Goal: Information Seeking & Learning: Find specific fact

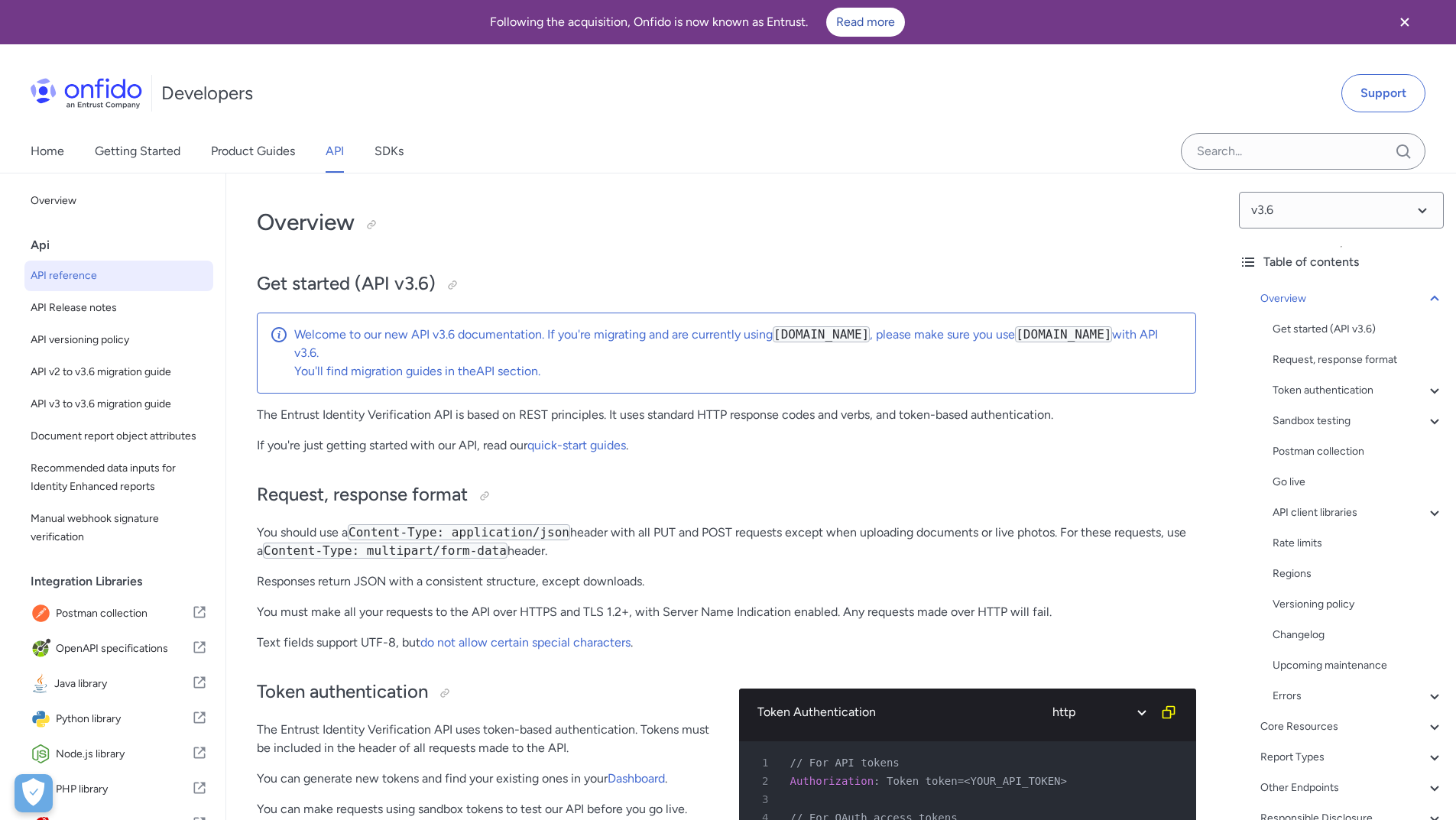
scroll to position [1911, 0]
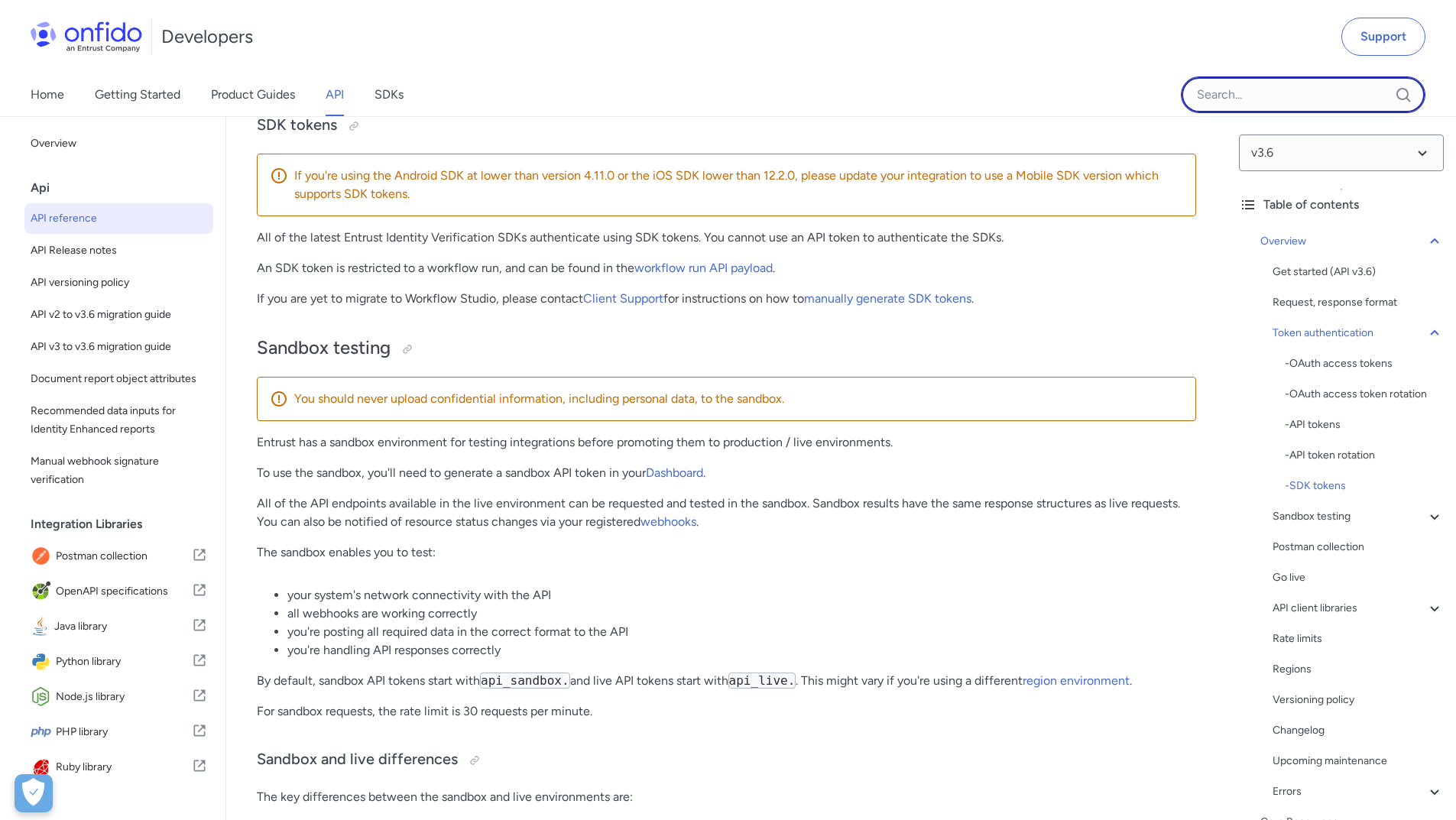
click at [1240, 98] on input "Onfido search input field" at bounding box center [1302, 95] width 244 height 37
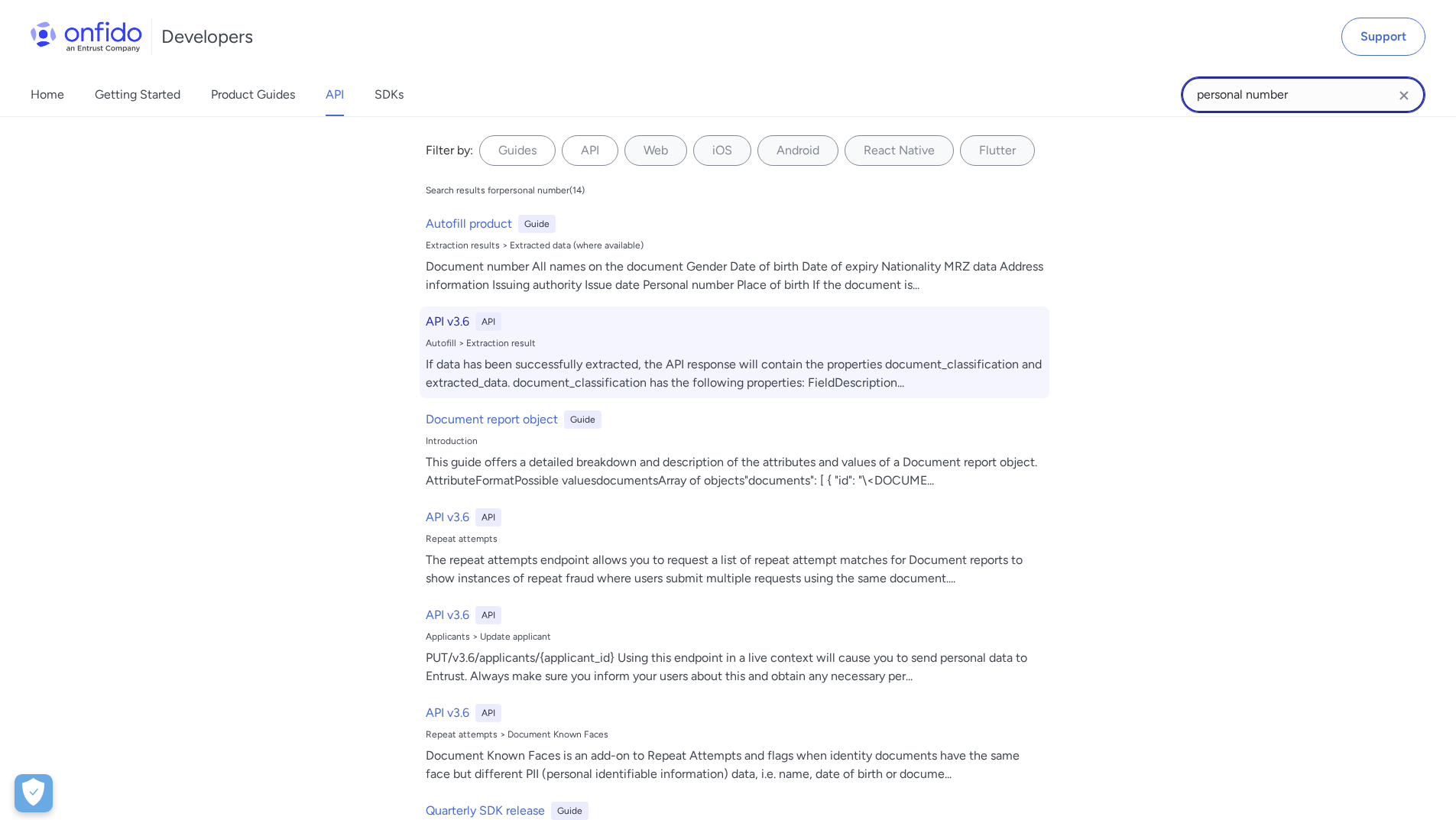
type input "personal number"
click at [448, 322] on h6 "API v3.6" at bounding box center [448, 322] width 44 height 18
click at [439, 322] on h6 "API v3.6" at bounding box center [448, 322] width 44 height 18
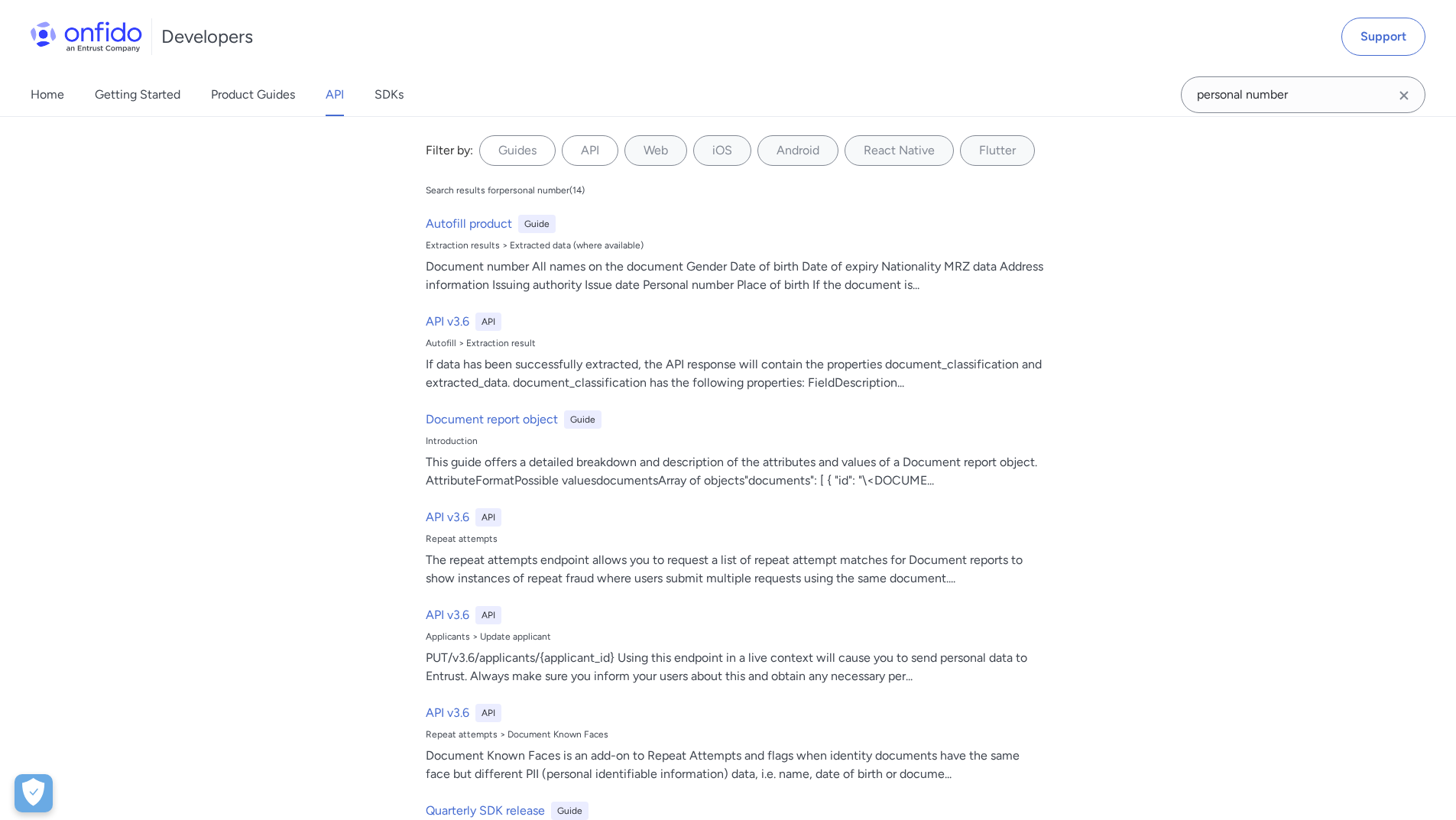
click at [1407, 92] on icon "Clear search field button" at bounding box center [1403, 94] width 8 height 8
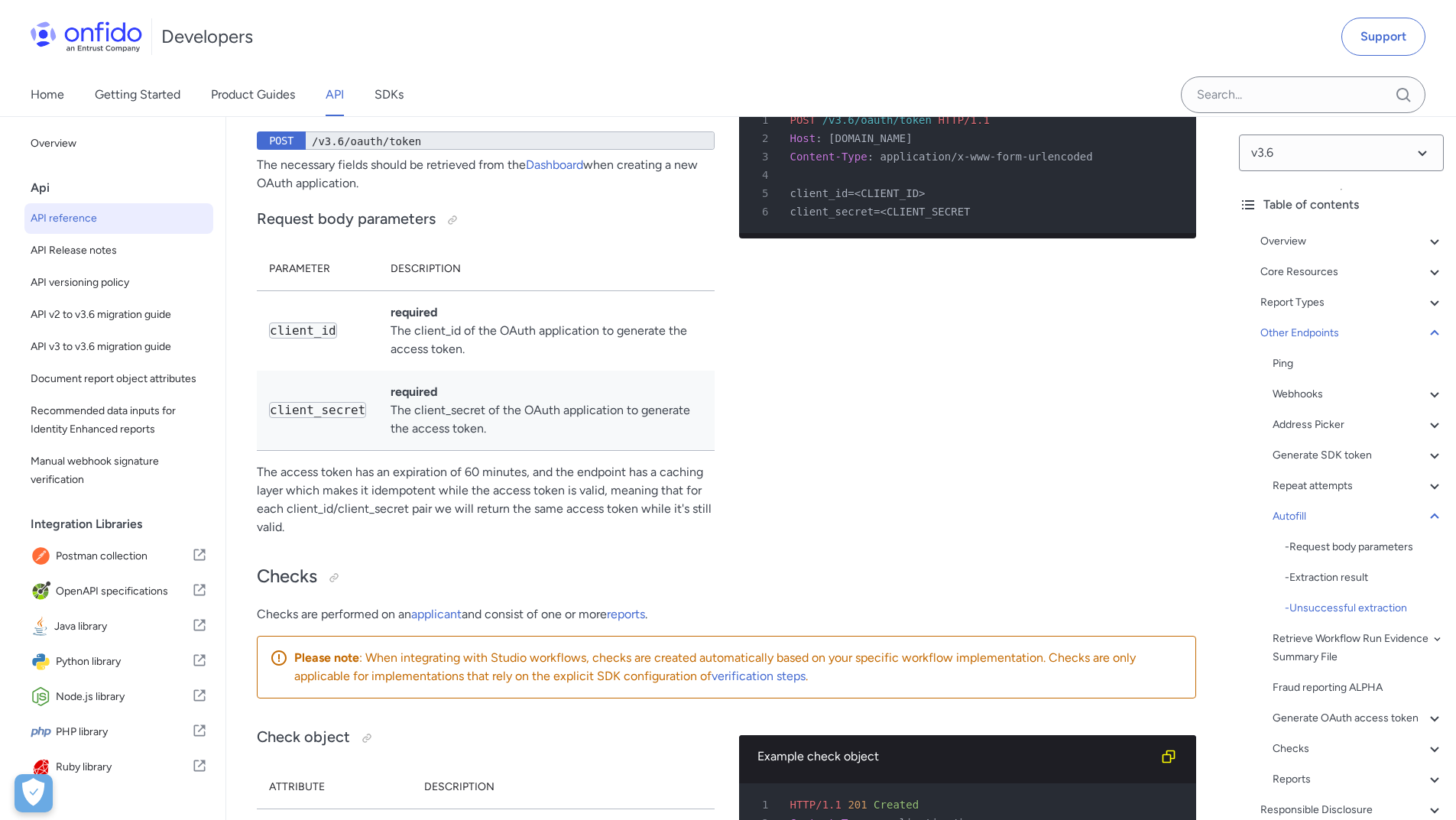
scroll to position [135961, 0]
